Goal: Transaction & Acquisition: Purchase product/service

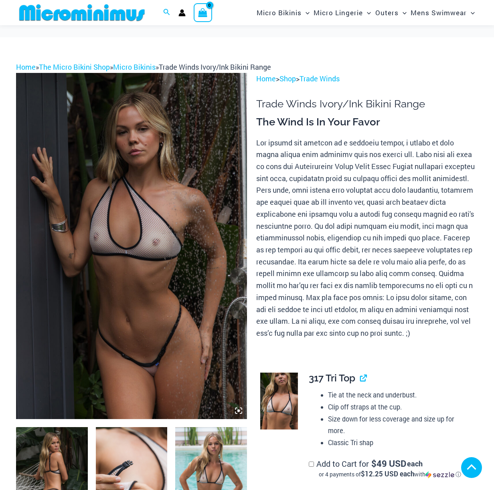
type input "**********"
click at [176, 149] on img at bounding box center [131, 246] width 231 height 346
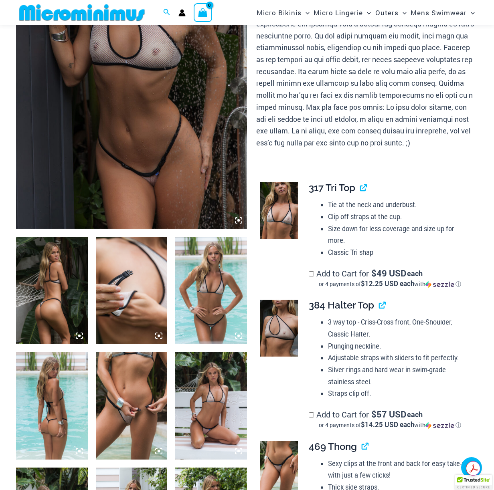
click at [139, 147] on img at bounding box center [131, 56] width 231 height 346
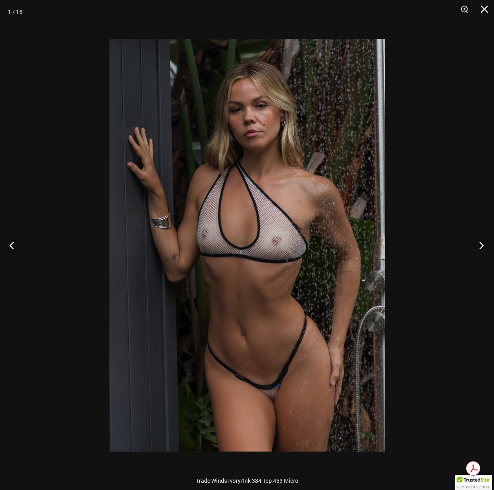
click at [484, 245] on button "Next" at bounding box center [479, 245] width 30 height 40
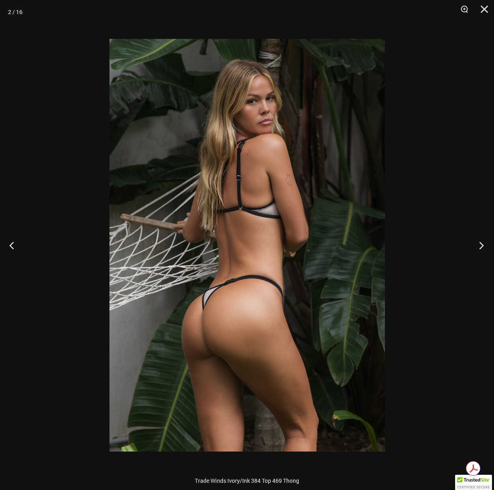
click at [484, 245] on button "Next" at bounding box center [479, 245] width 30 height 40
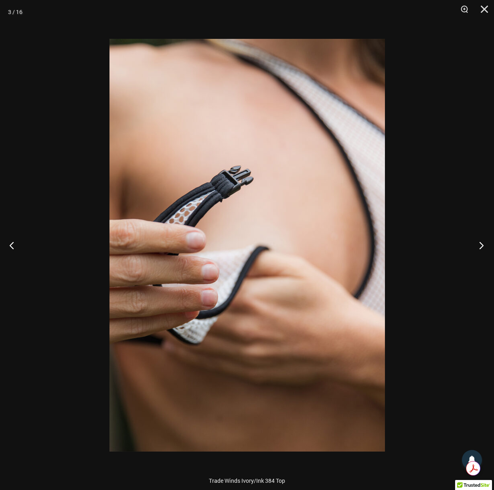
click at [484, 245] on button "Next" at bounding box center [479, 245] width 30 height 40
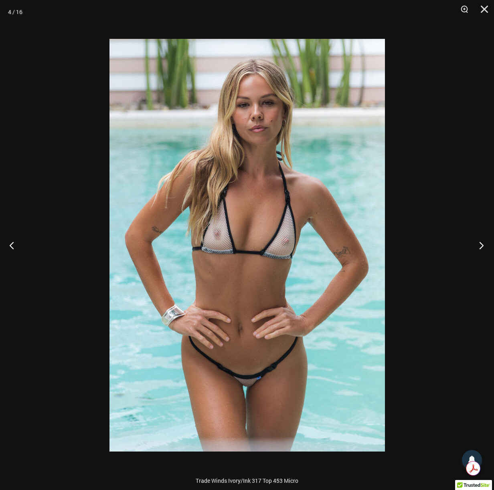
click at [484, 245] on button "Next" at bounding box center [479, 245] width 30 height 40
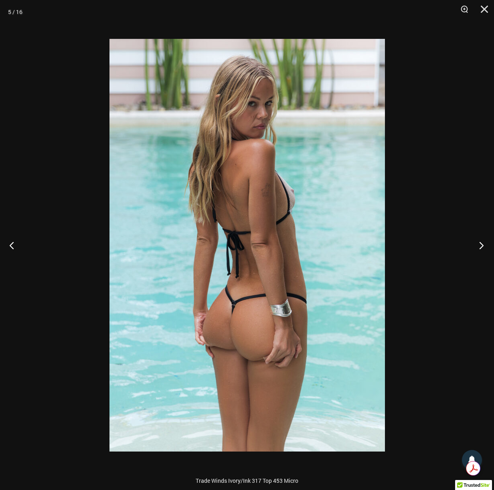
click at [484, 245] on button "Next" at bounding box center [479, 245] width 30 height 40
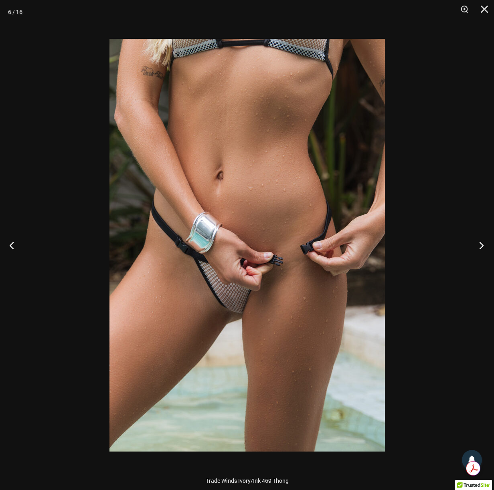
click at [484, 245] on button "Next" at bounding box center [479, 245] width 30 height 40
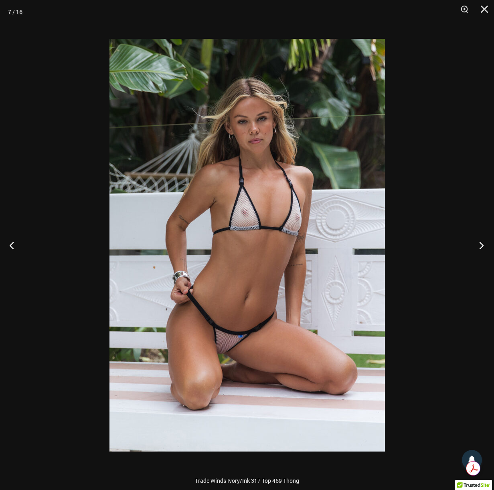
click at [484, 245] on button "Next" at bounding box center [479, 245] width 30 height 40
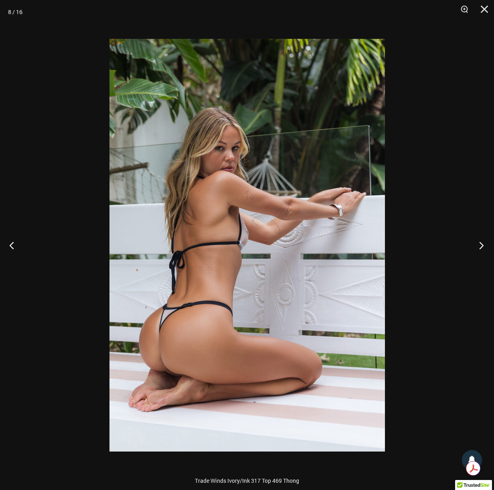
click at [484, 245] on button "Next" at bounding box center [479, 245] width 30 height 40
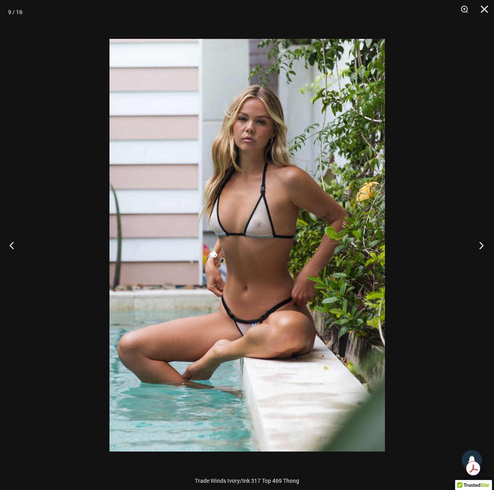
click at [484, 245] on button "Next" at bounding box center [479, 245] width 30 height 40
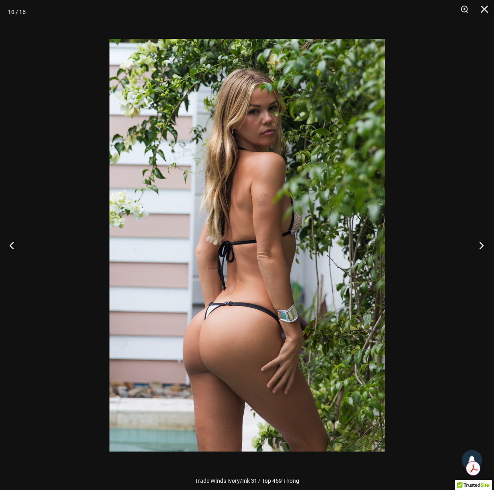
click at [484, 245] on button "Next" at bounding box center [479, 245] width 30 height 40
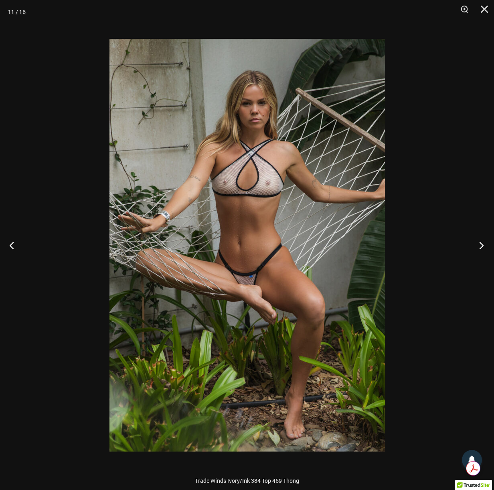
click at [484, 245] on button "Next" at bounding box center [479, 245] width 30 height 40
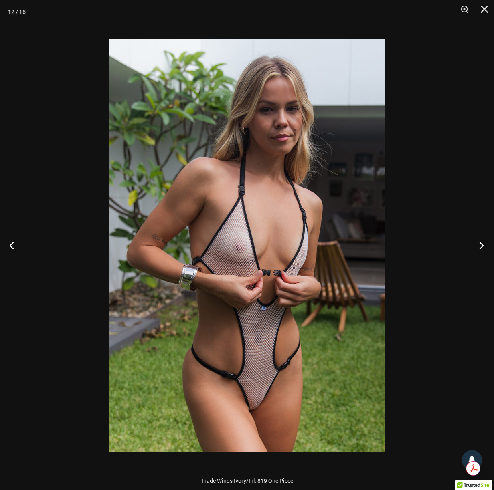
click at [484, 245] on button "Next" at bounding box center [479, 245] width 30 height 40
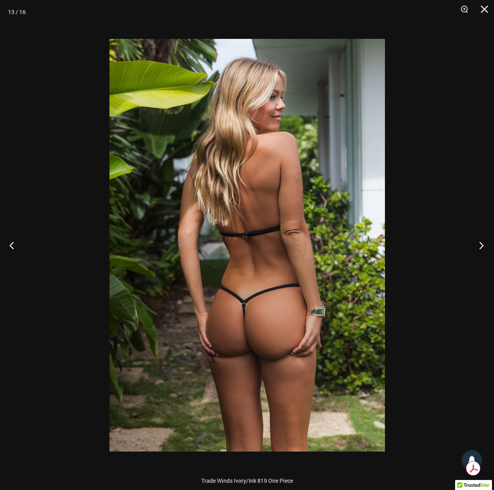
click at [484, 245] on button "Next" at bounding box center [479, 245] width 30 height 40
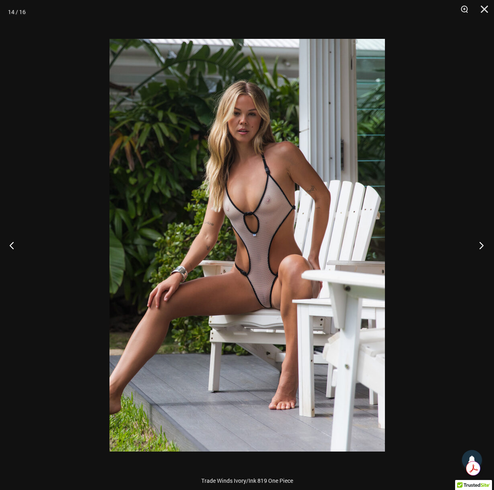
click at [484, 245] on button "Next" at bounding box center [479, 245] width 30 height 40
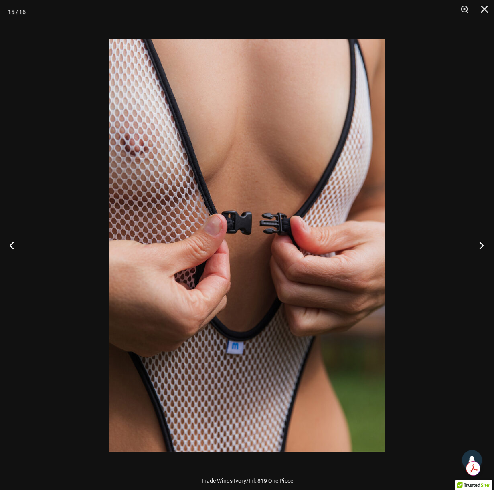
click at [484, 245] on button "Next" at bounding box center [479, 245] width 30 height 40
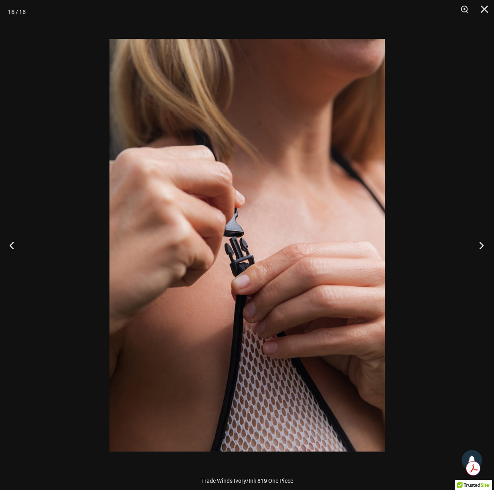
click at [484, 245] on button "Next" at bounding box center [479, 245] width 30 height 40
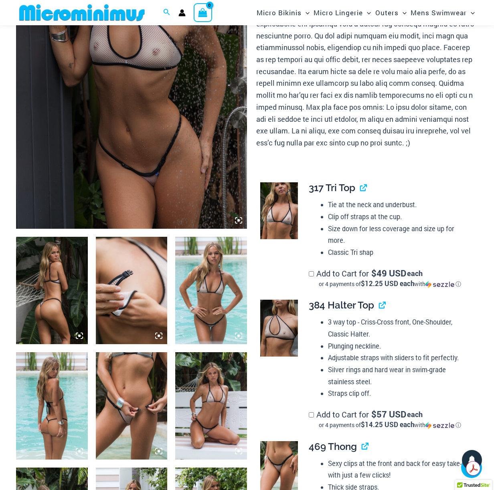
click at [285, 217] on img at bounding box center [279, 210] width 38 height 57
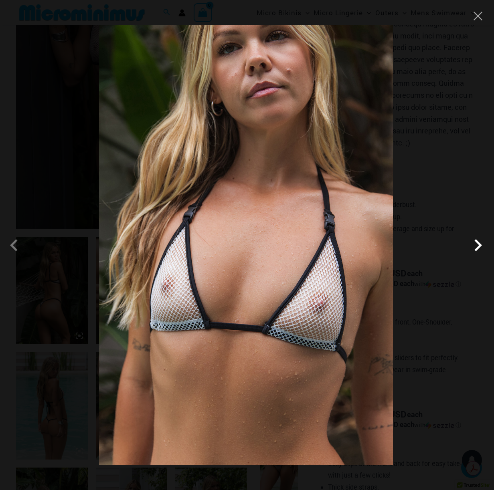
click at [478, 252] on span at bounding box center [478, 245] width 24 height 24
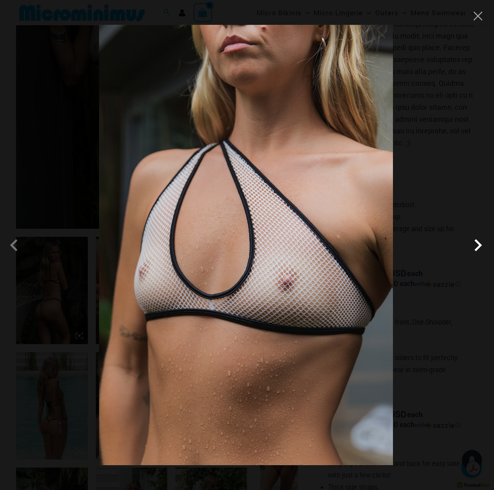
click at [478, 252] on span at bounding box center [478, 245] width 24 height 24
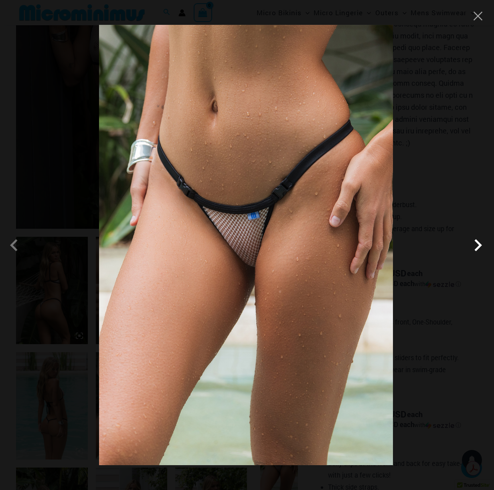
click at [478, 252] on span at bounding box center [478, 245] width 24 height 24
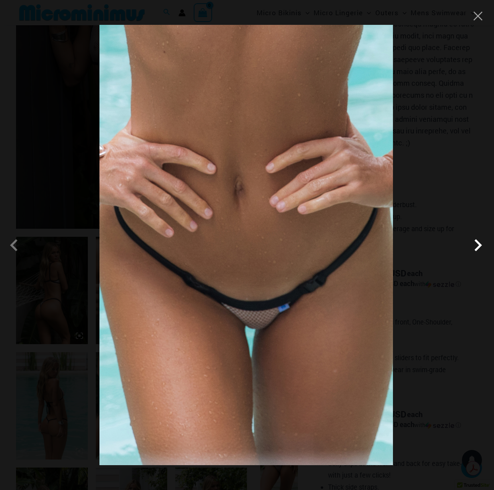
click at [478, 252] on span at bounding box center [478, 245] width 24 height 24
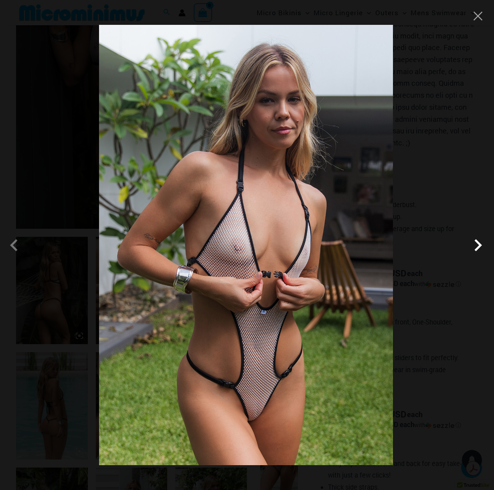
click at [478, 252] on span at bounding box center [478, 245] width 24 height 24
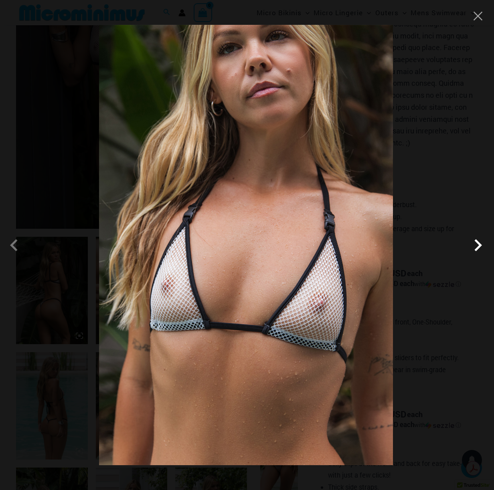
click at [478, 252] on span at bounding box center [478, 245] width 24 height 24
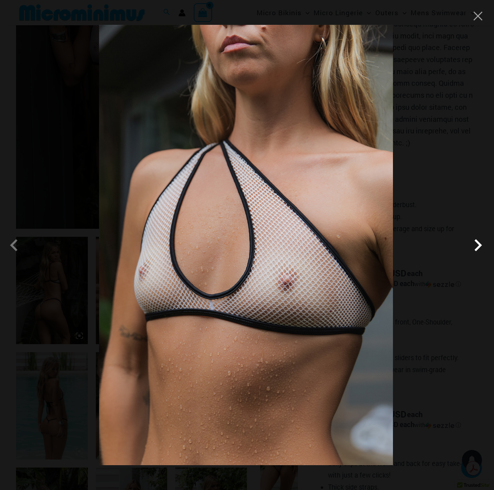
click at [478, 252] on span at bounding box center [478, 245] width 24 height 24
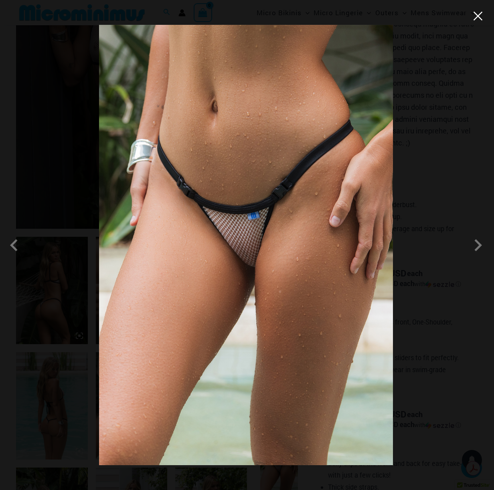
click at [480, 19] on button "Close" at bounding box center [478, 16] width 12 height 12
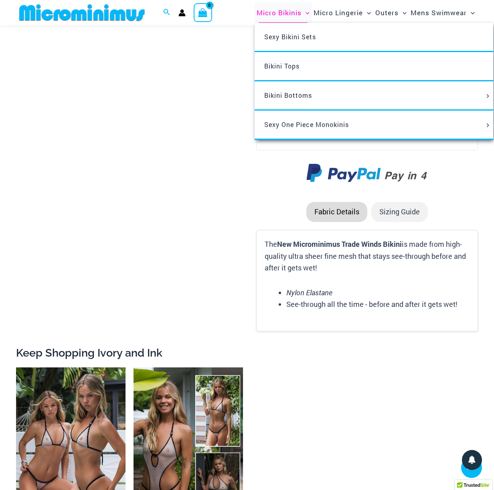
scroll to position [1120, 0]
